Goal: Transaction & Acquisition: Obtain resource

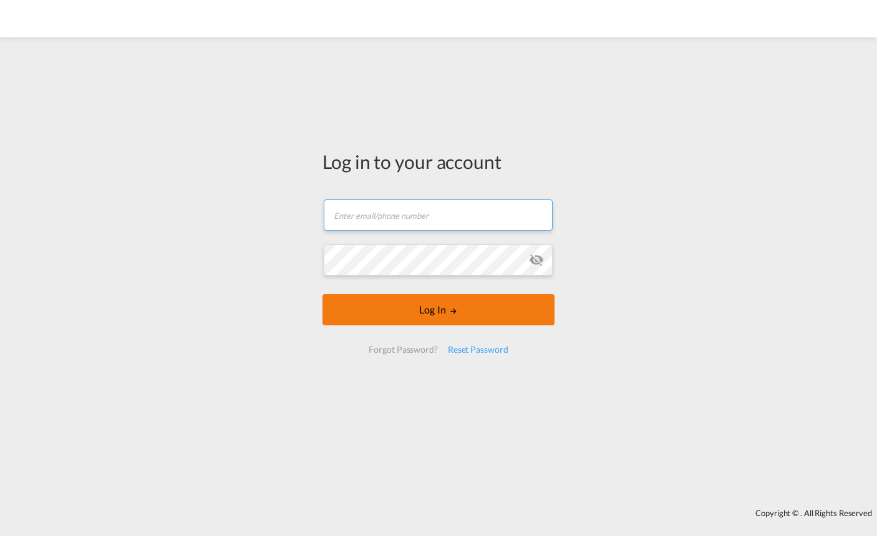
type input "[PERSON_NAME][EMAIL_ADDRESS][PERSON_NAME][DOMAIN_NAME]"
click at [435, 300] on button "Log In" at bounding box center [438, 309] width 232 height 31
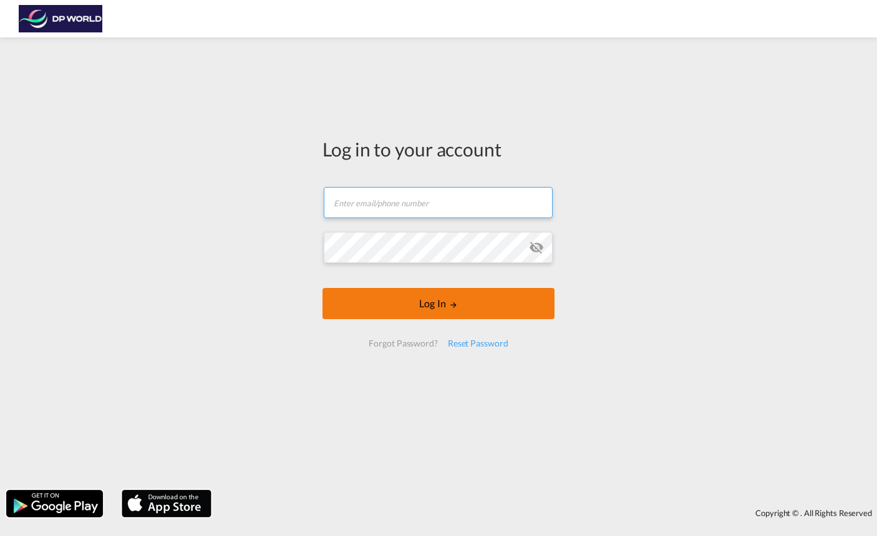
type input "[PERSON_NAME][EMAIL_ADDRESS][PERSON_NAME][DOMAIN_NAME]"
click at [386, 304] on button "Log In" at bounding box center [438, 303] width 232 height 31
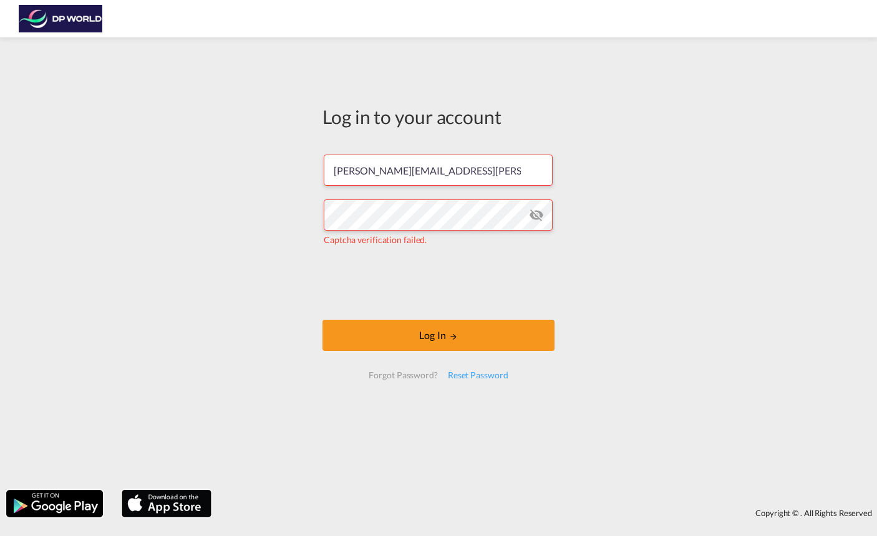
click at [673, 205] on div "Log in to your account philip.blumenthal@dpworld.com Captcha verification faile…" at bounding box center [438, 264] width 877 height 440
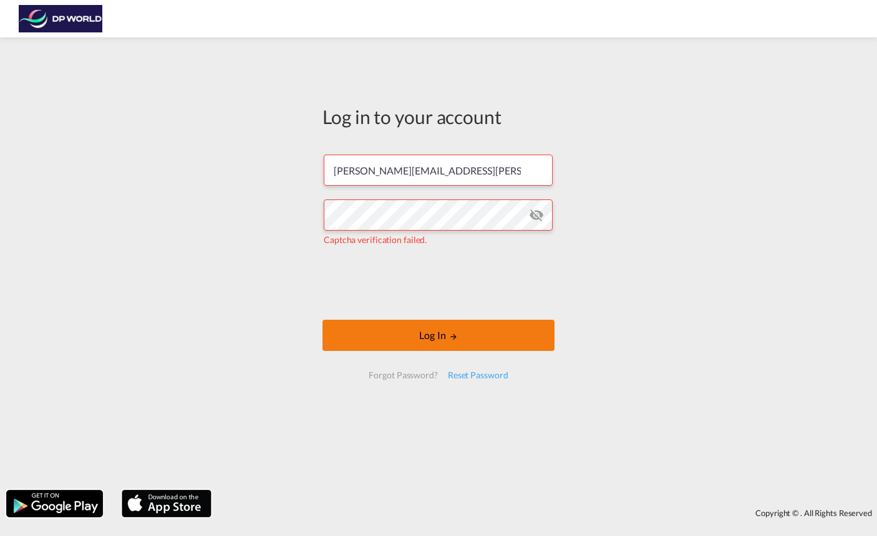
click at [428, 330] on button "Log In" at bounding box center [438, 335] width 232 height 31
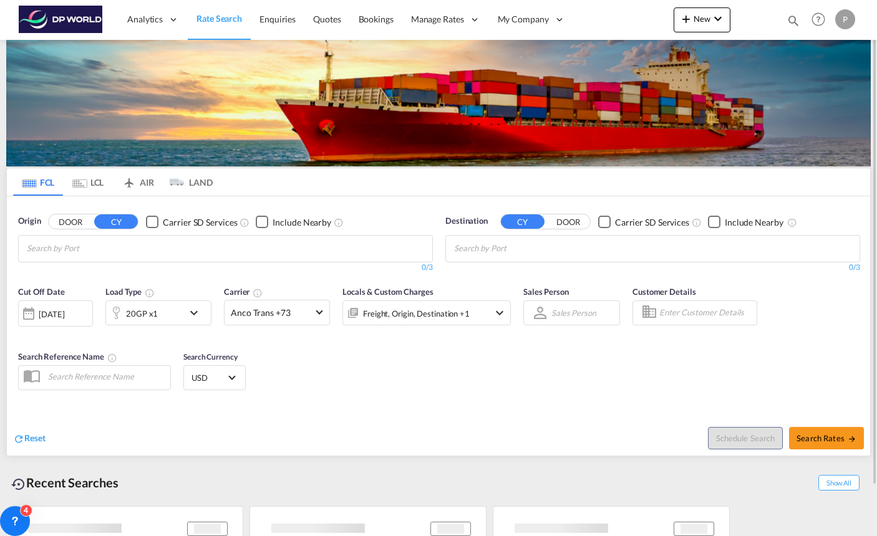
click at [566, 218] on button "DOOR" at bounding box center [568, 222] width 44 height 14
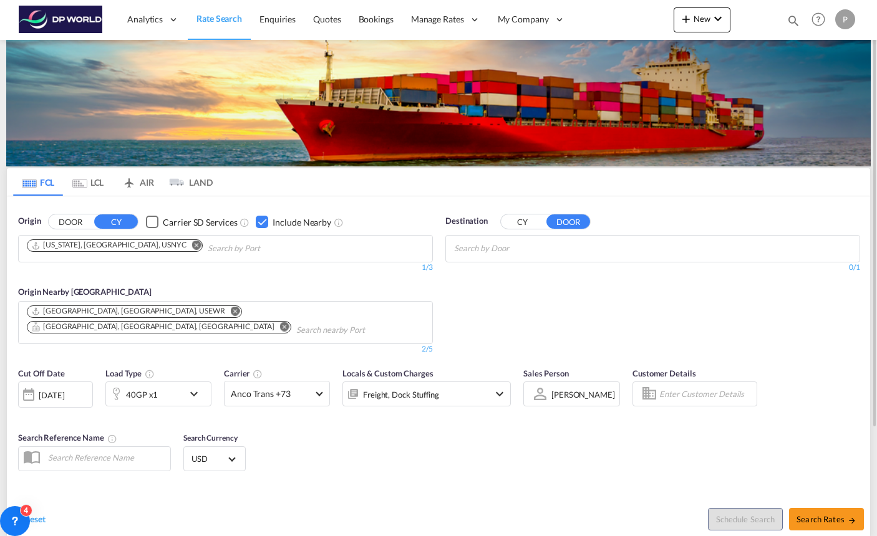
click at [192, 248] on md-icon "Remove" at bounding box center [196, 245] width 9 height 9
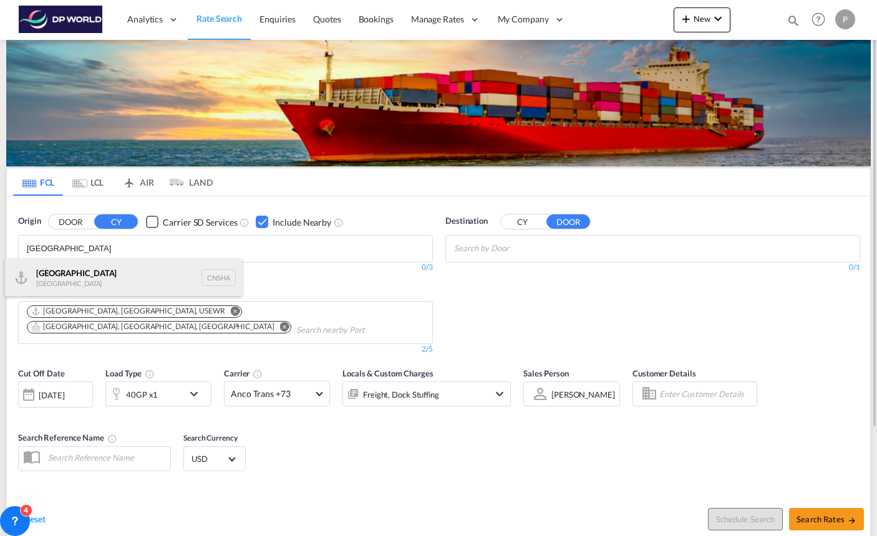
type input "shanghai"
click at [117, 275] on div "Shanghai China CNSHA" at bounding box center [123, 277] width 237 height 37
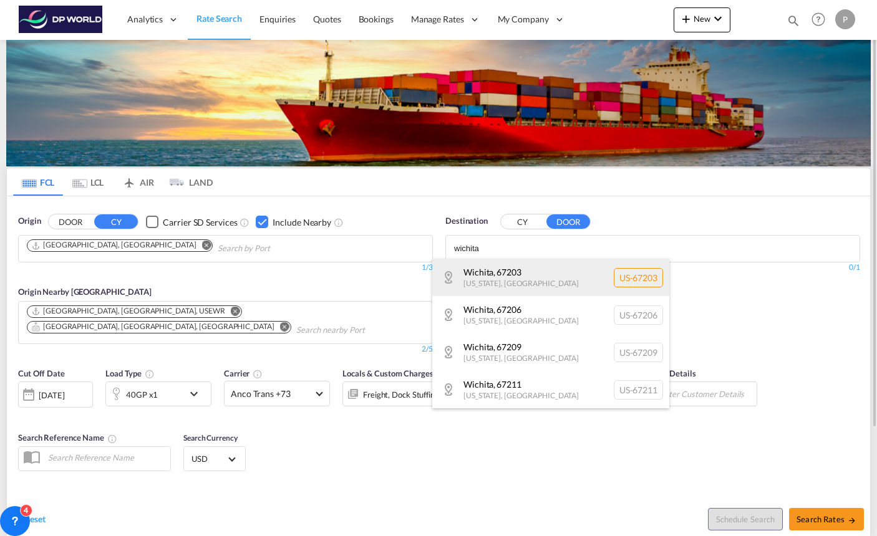
type input "wichita"
click at [501, 283] on div "Wichita , 67203 Kansas , United States US-67203" at bounding box center [550, 277] width 237 height 37
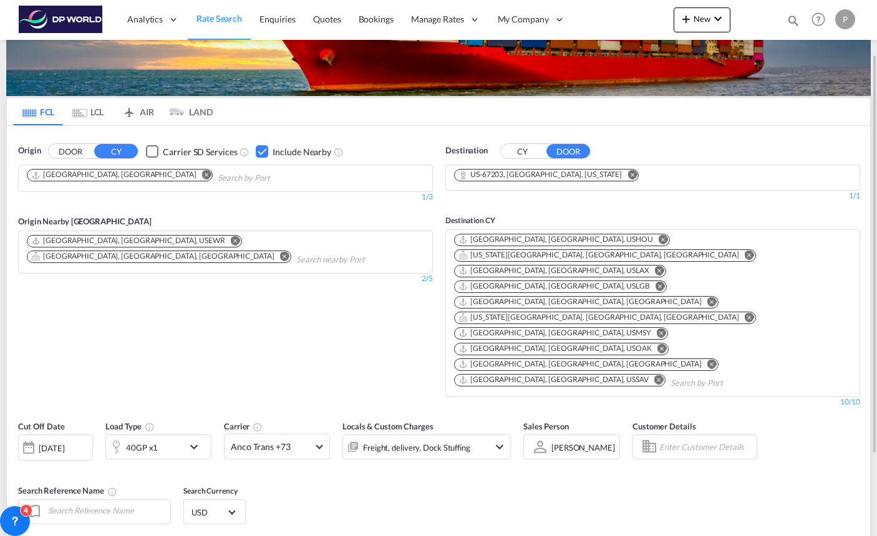
scroll to position [69, 0]
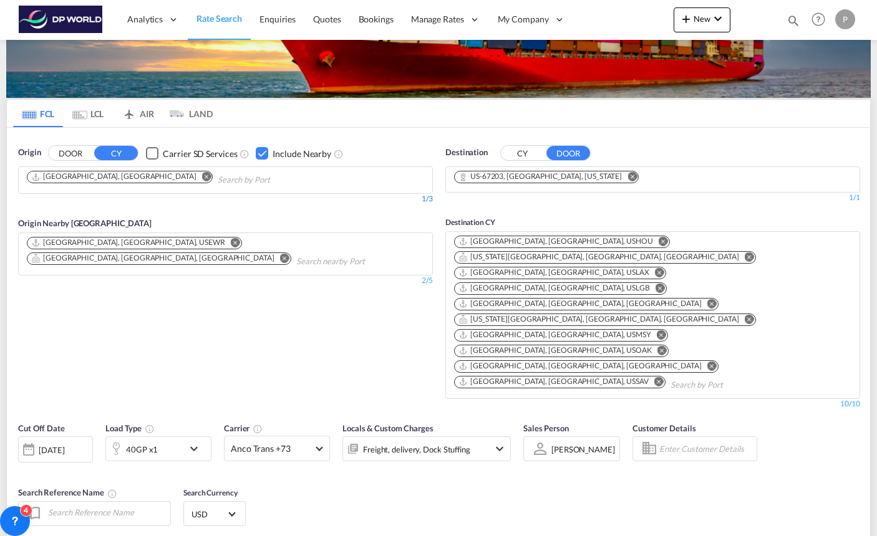
click at [166, 203] on div "1/3" at bounding box center [225, 199] width 415 height 11
click at [263, 153] on div "Checkbox No Ink" at bounding box center [262, 153] width 12 height 12
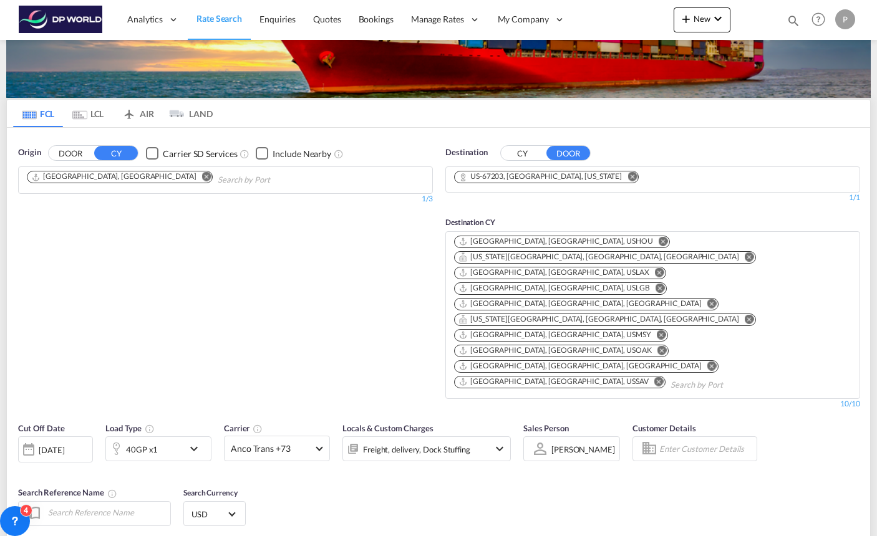
click at [417, 206] on div "Origin DOOR CY Carrier SD Services Include Nearby Shanghai, CNSHA 1/3 1/" at bounding box center [225, 277] width 427 height 275
type input "CNSHA to 67203 / 11 Aug 2025"
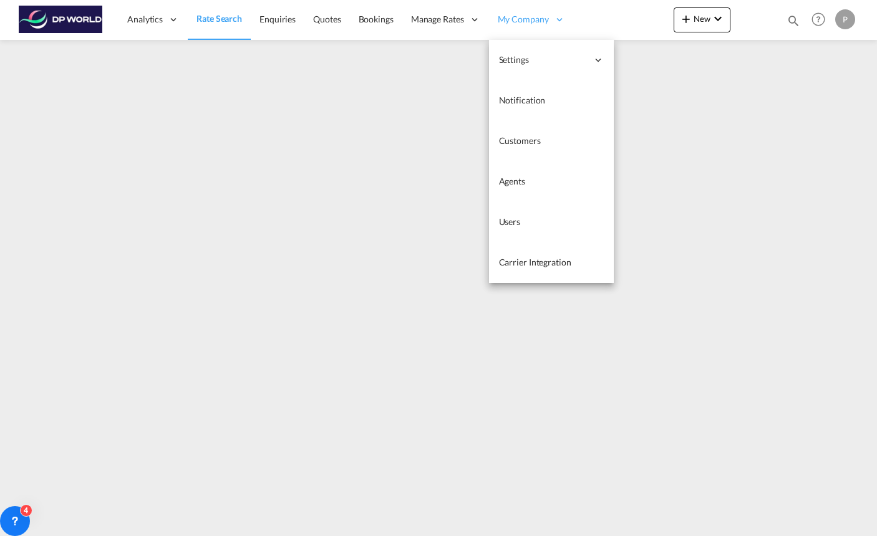
click at [543, 21] on span "My Company" at bounding box center [523, 19] width 51 height 12
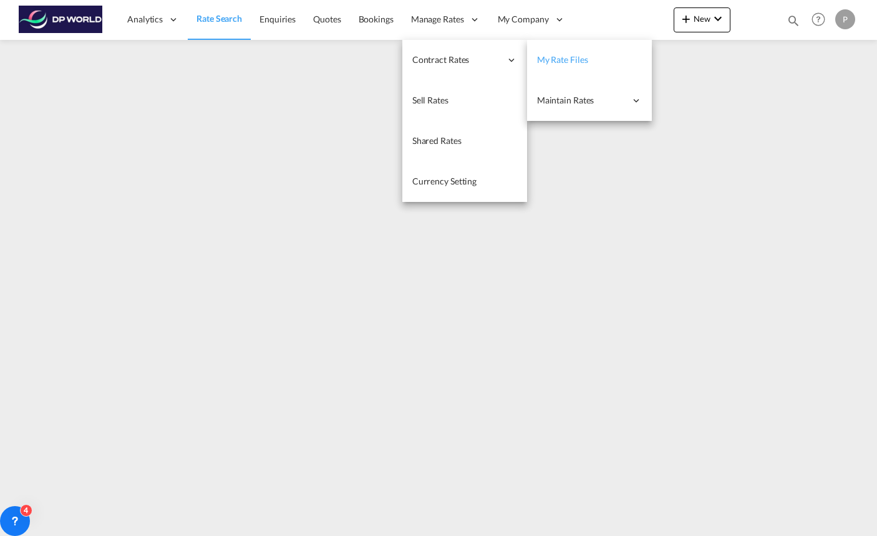
click at [554, 67] on link "My Rate Files" at bounding box center [589, 60] width 125 height 41
